Goal: Information Seeking & Learning: Learn about a topic

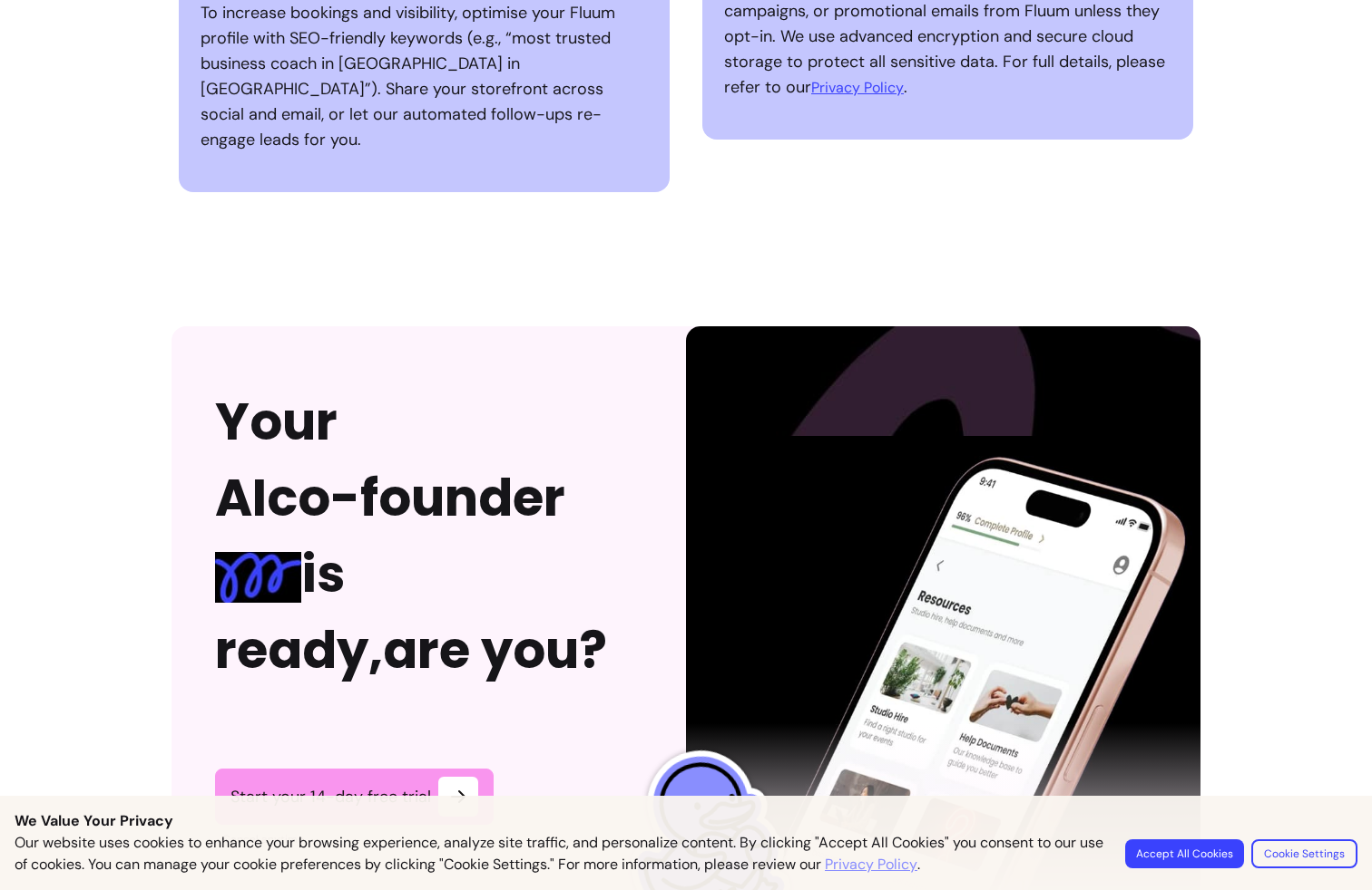
scroll to position [4704, 0]
